Goal: Task Accomplishment & Management: Manage account settings

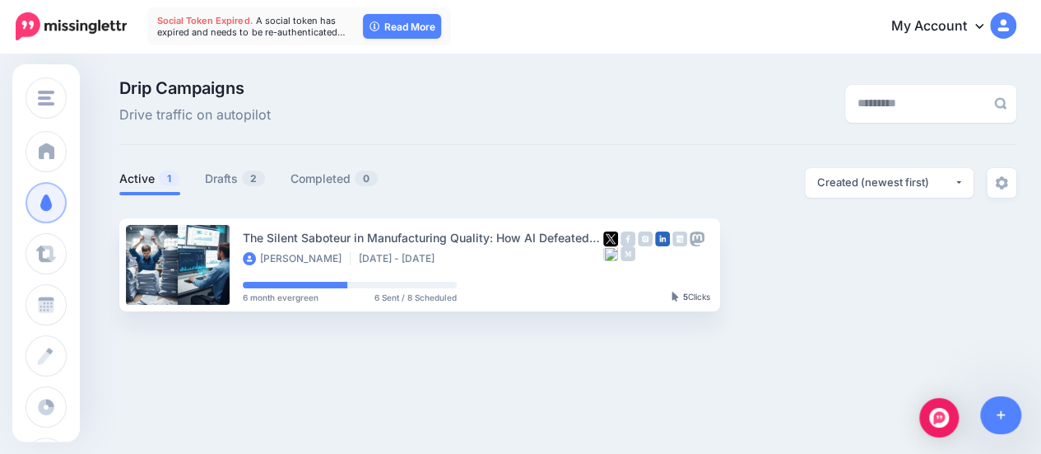
click at [984, 24] on icon at bounding box center [979, 25] width 8 height 13
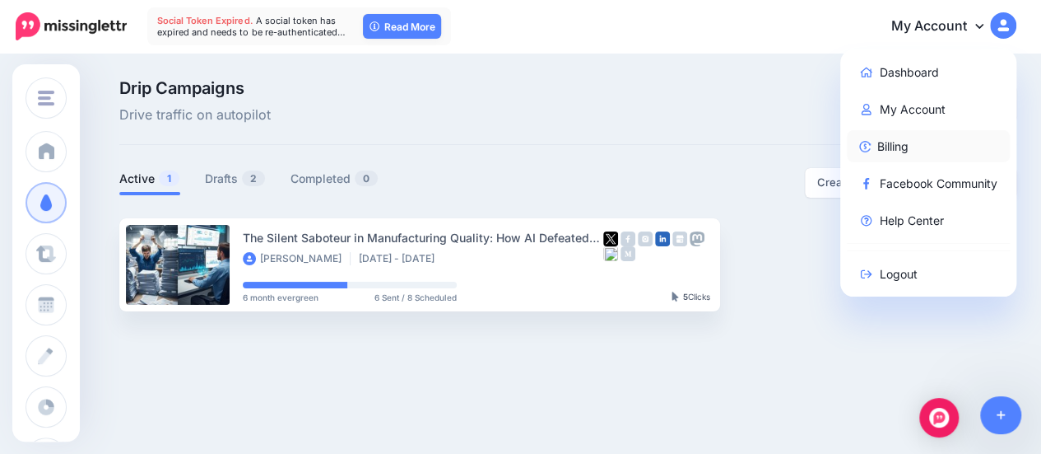
click at [904, 139] on link "Billing" at bounding box center [929, 146] width 164 height 32
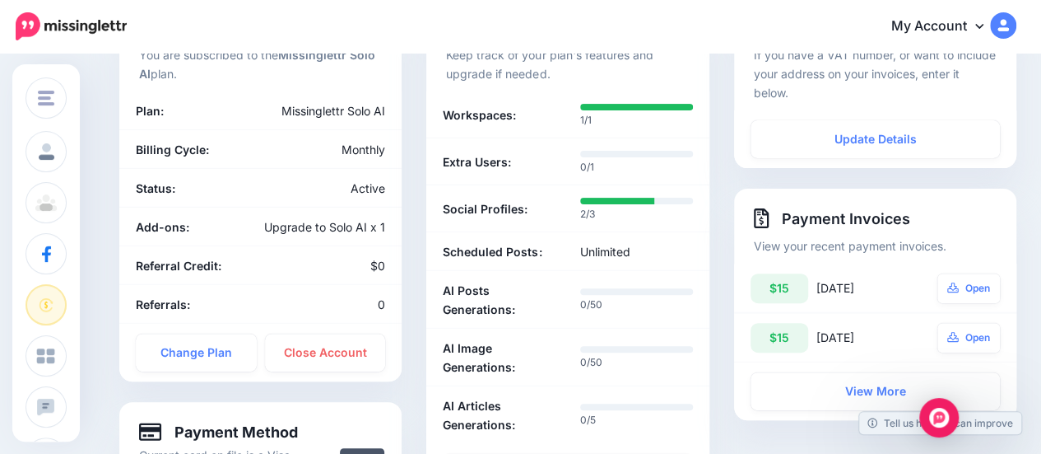
scroll to position [165, 0]
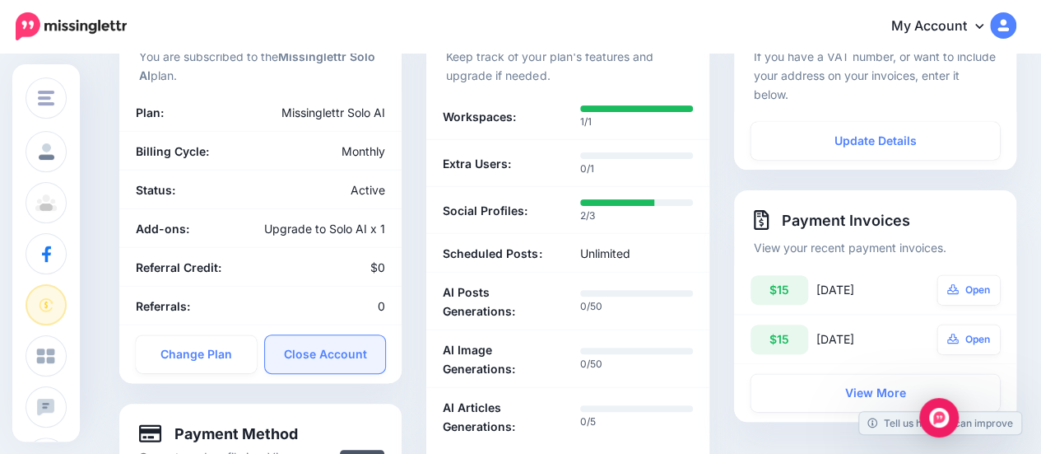
click at [341, 364] on link "Close Account" at bounding box center [325, 354] width 121 height 38
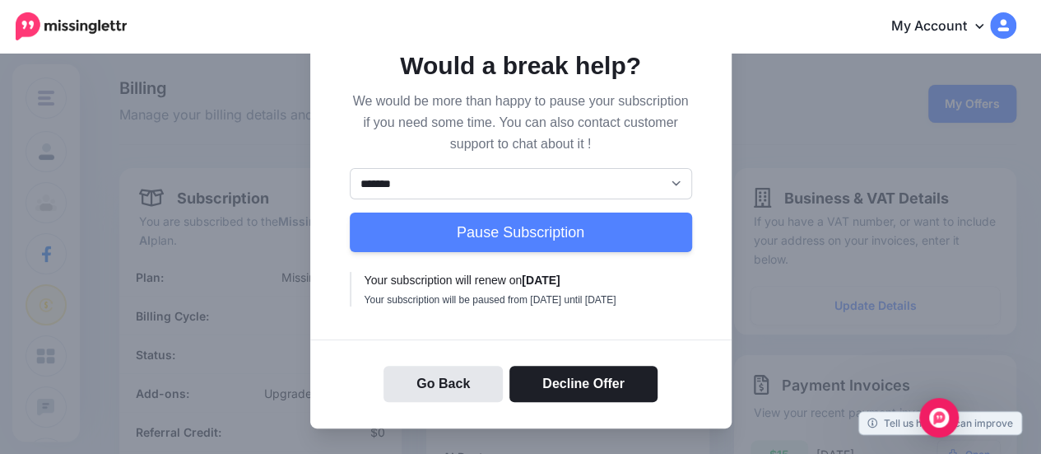
scroll to position [82, 0]
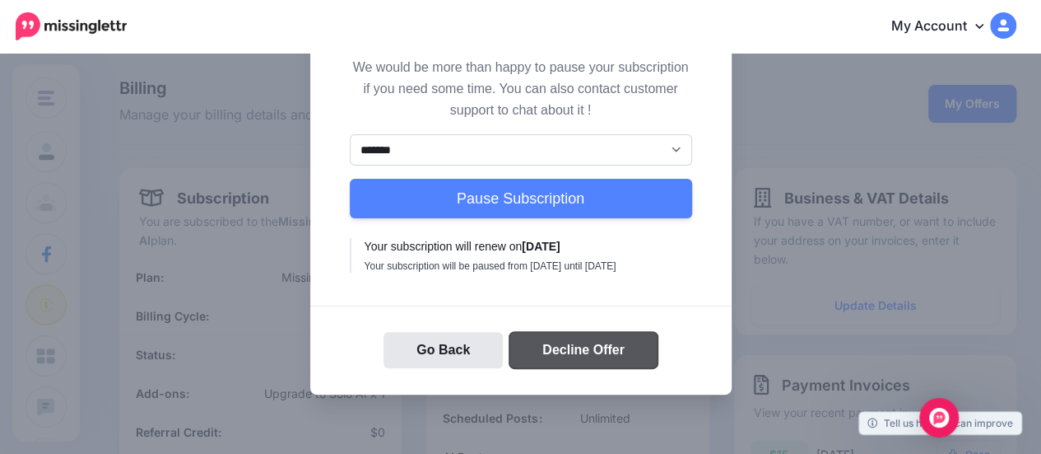
click at [598, 368] on button "Decline Offer" at bounding box center [583, 350] width 148 height 36
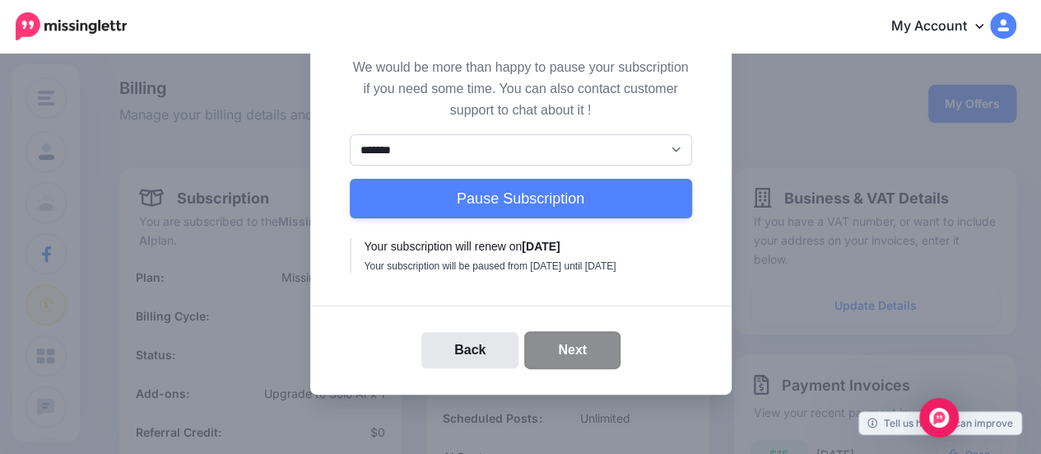
scroll to position [0, 0]
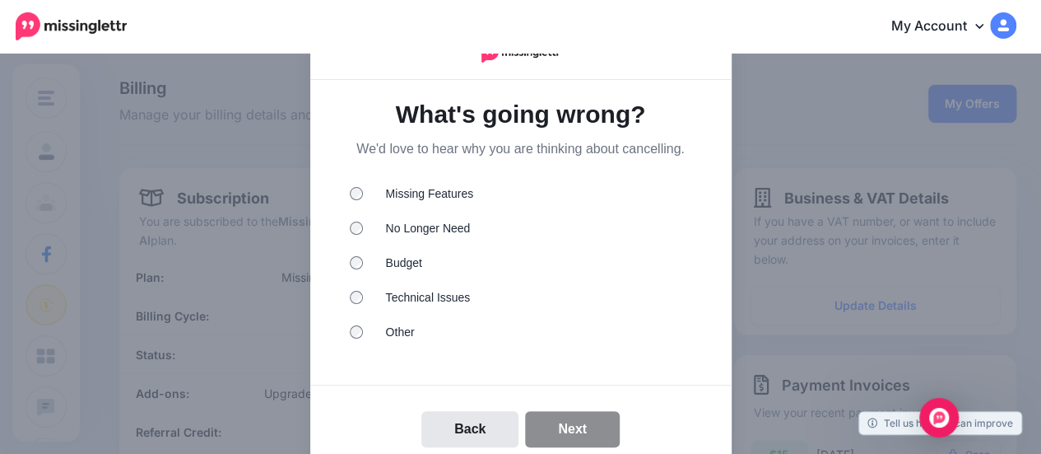
click at [357, 226] on div at bounding box center [363, 228] width 26 height 16
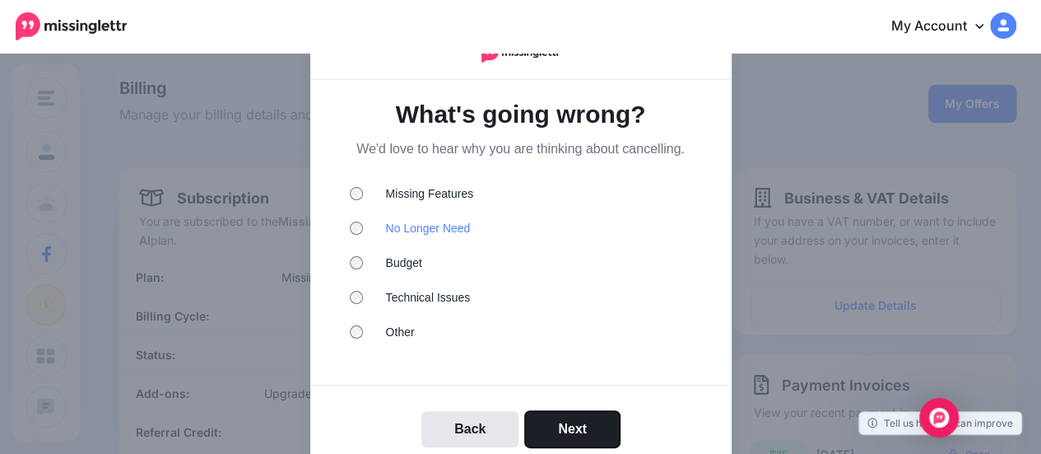
click at [546, 426] on button "Next" at bounding box center [572, 429] width 95 height 36
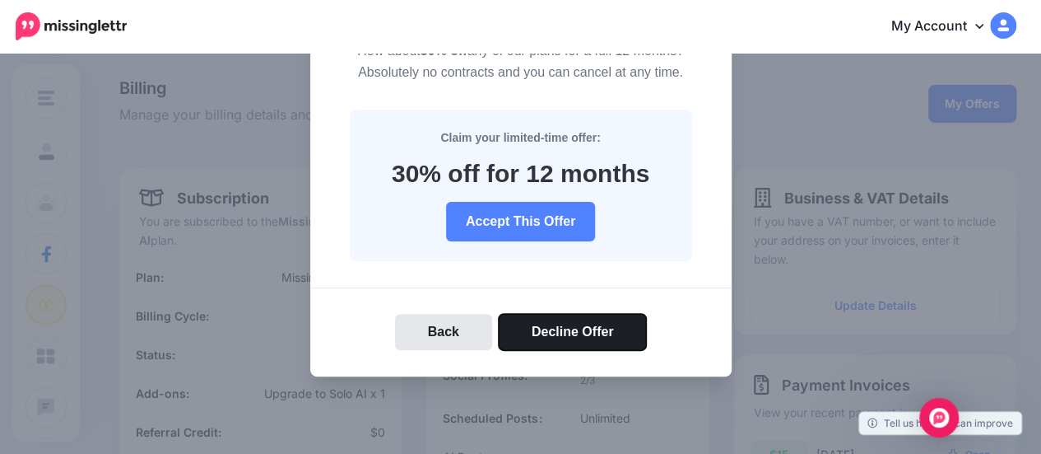
click at [565, 336] on button "Decline Offer" at bounding box center [573, 332] width 148 height 36
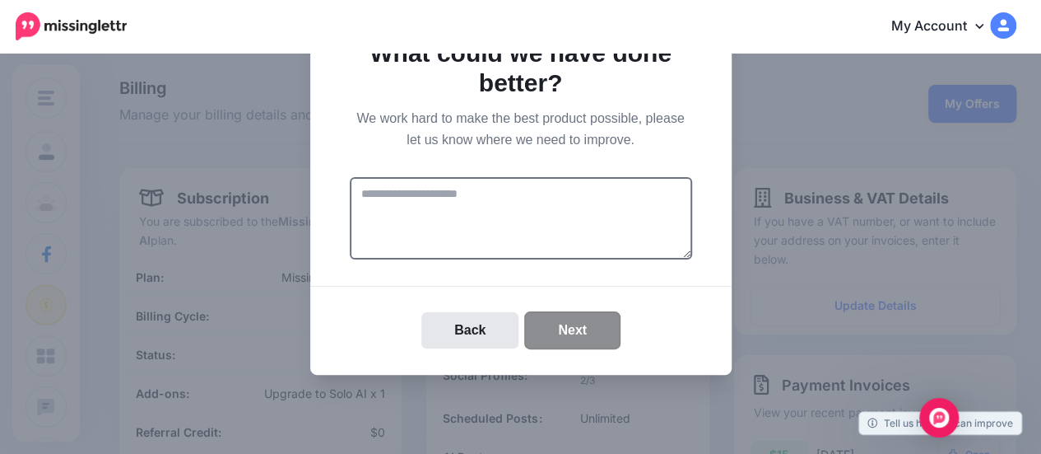
scroll to position [59, 0]
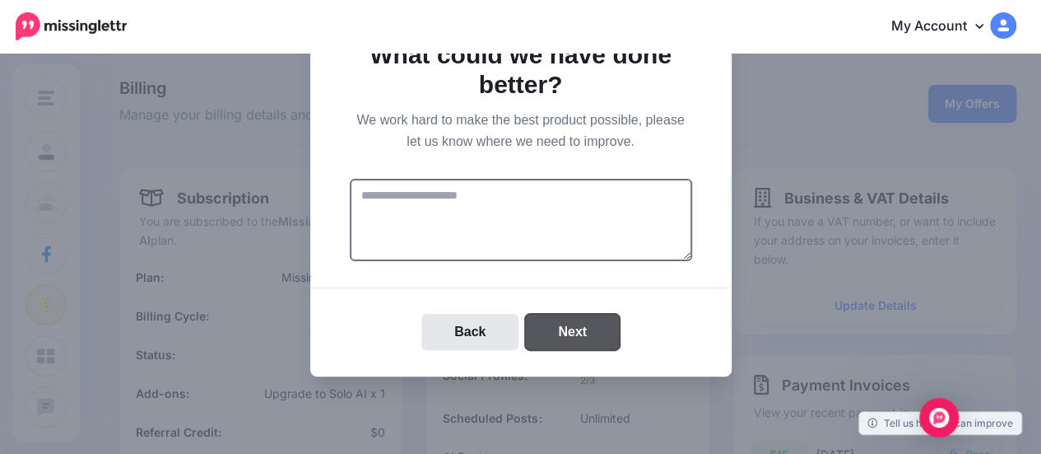
click at [548, 333] on button "Next" at bounding box center [572, 332] width 95 height 36
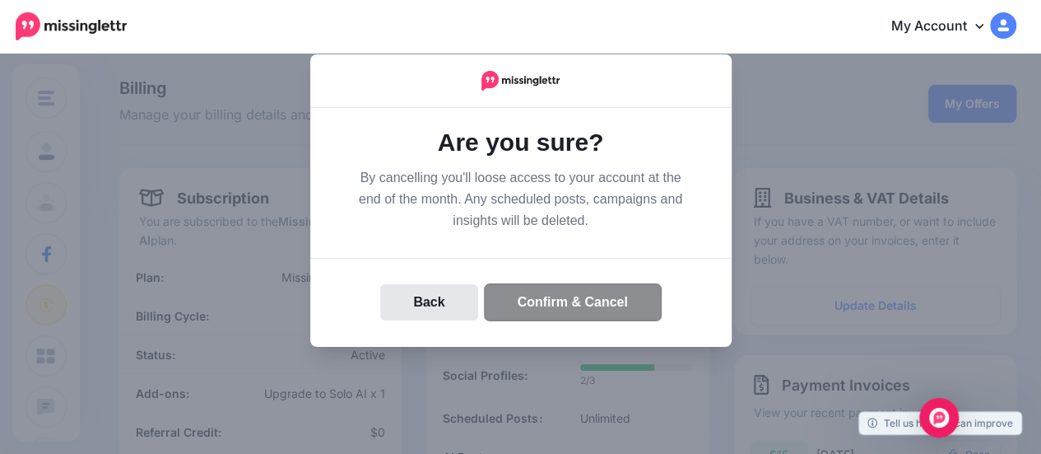
scroll to position [0, 0]
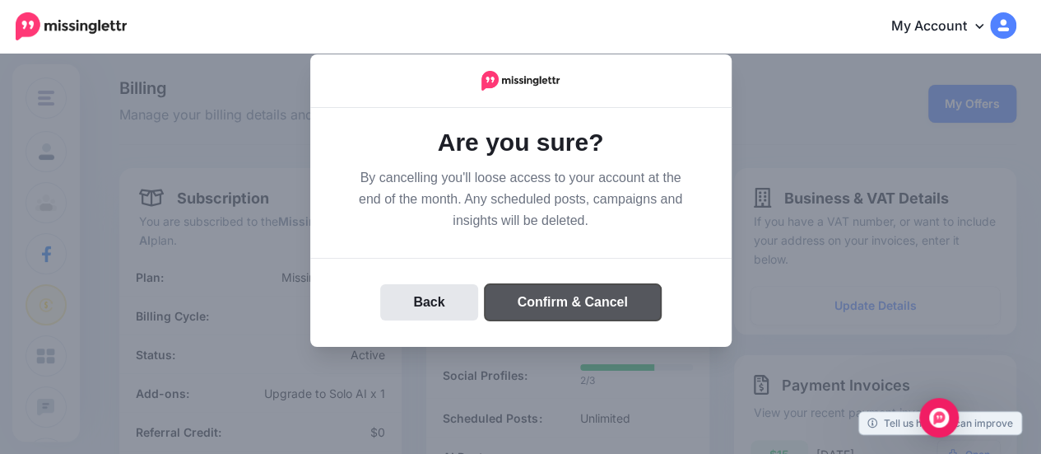
click at [549, 300] on button "Confirm & Cancel" at bounding box center [573, 302] width 176 height 36
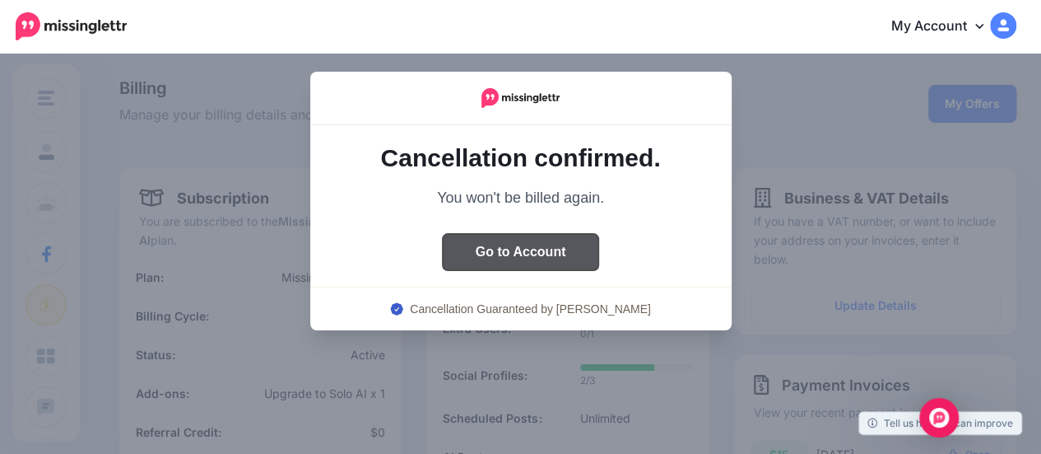
click at [542, 259] on button "Go to Account" at bounding box center [521, 252] width 156 height 36
